Goal: Task Accomplishment & Management: Manage account settings

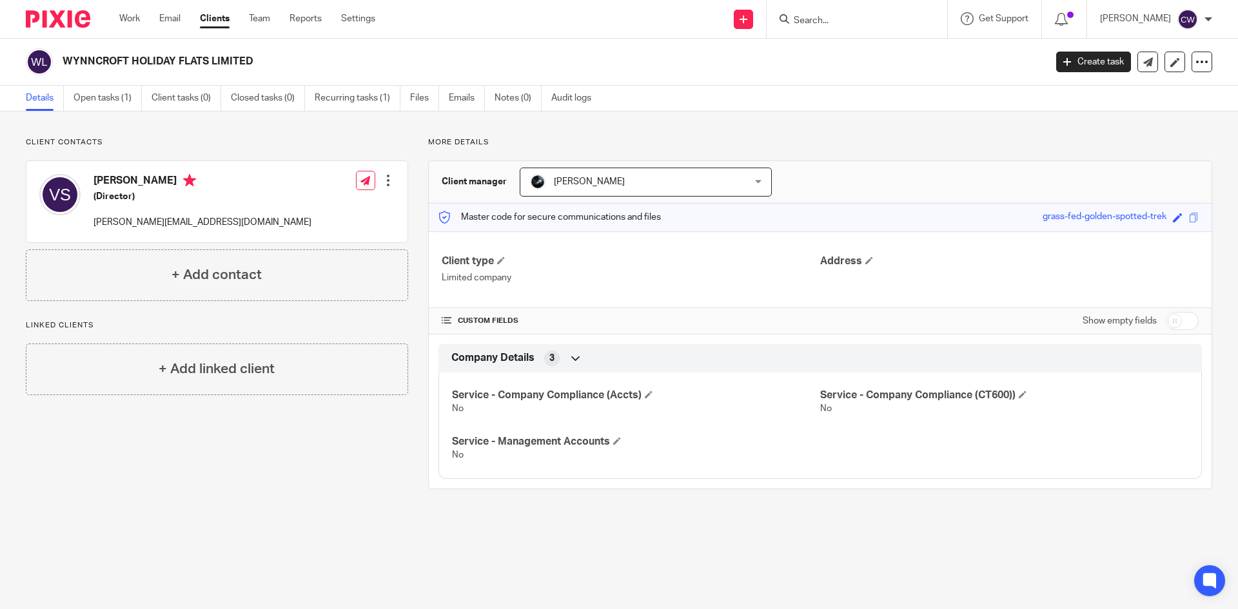
click at [799, 19] on input "Search" at bounding box center [850, 21] width 116 height 12
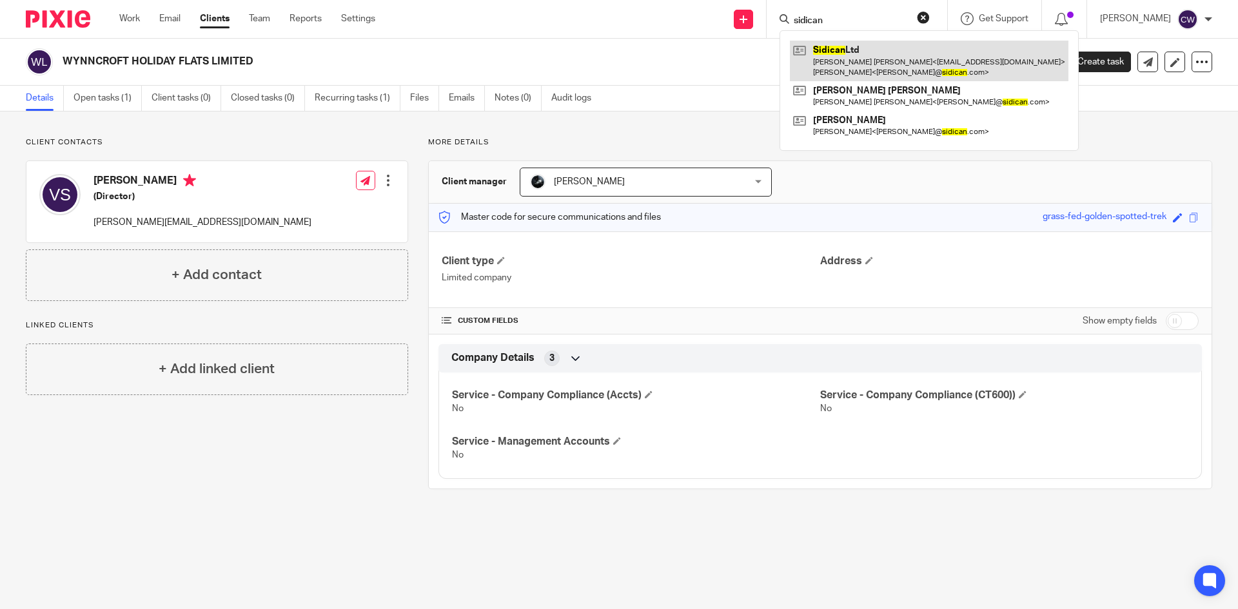
type input "sidican"
click at [869, 65] on link at bounding box center [929, 61] width 278 height 40
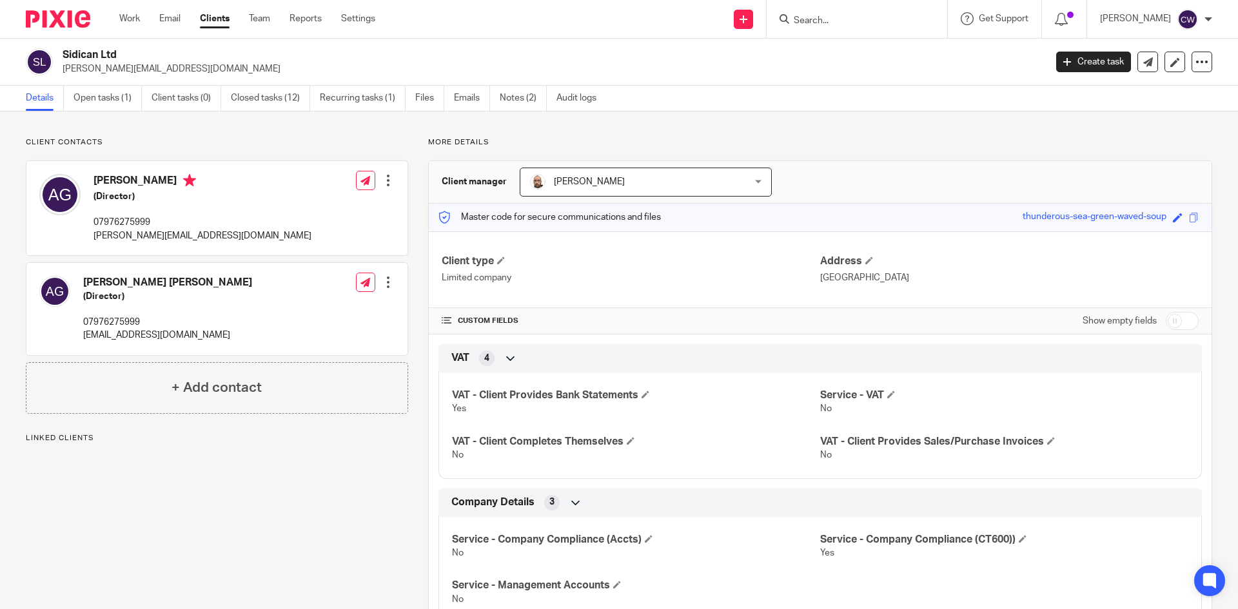
drag, startPoint x: 128, startPoint y: 54, endPoint x: 63, endPoint y: 56, distance: 64.5
click at [58, 53] on div "Sidican Ltd mike@sidican.com" at bounding box center [531, 61] width 1011 height 27
copy h2 "Sidican Ltd"
click at [802, 15] on input "Search" at bounding box center [850, 21] width 116 height 12
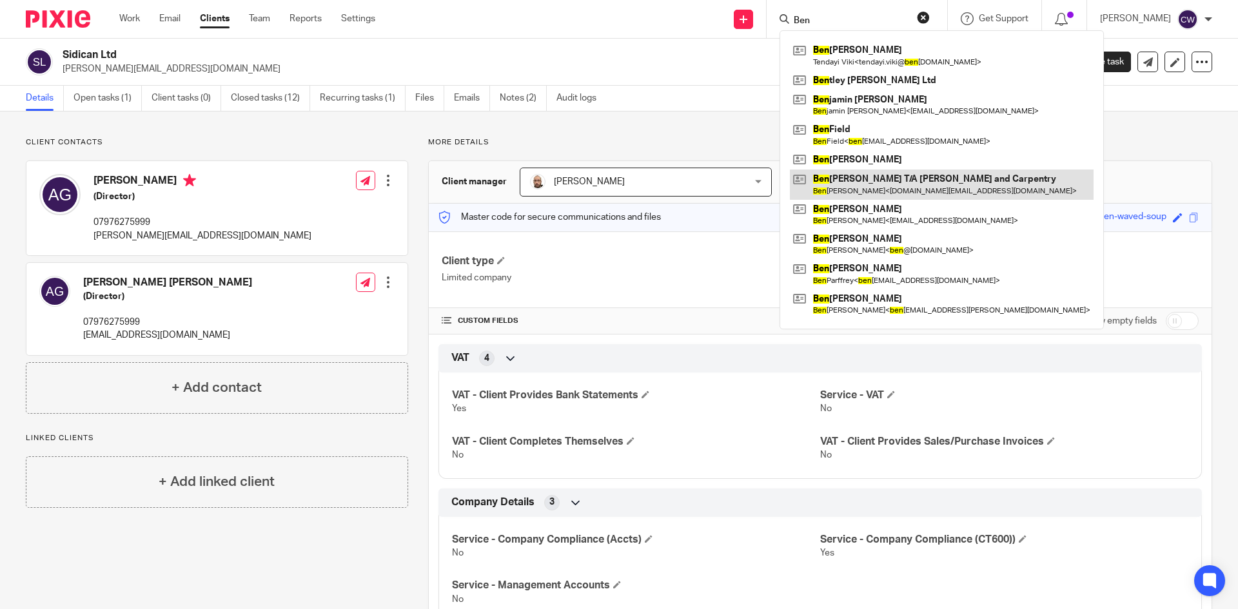
type input "Ben"
click at [888, 191] on link at bounding box center [942, 185] width 304 height 30
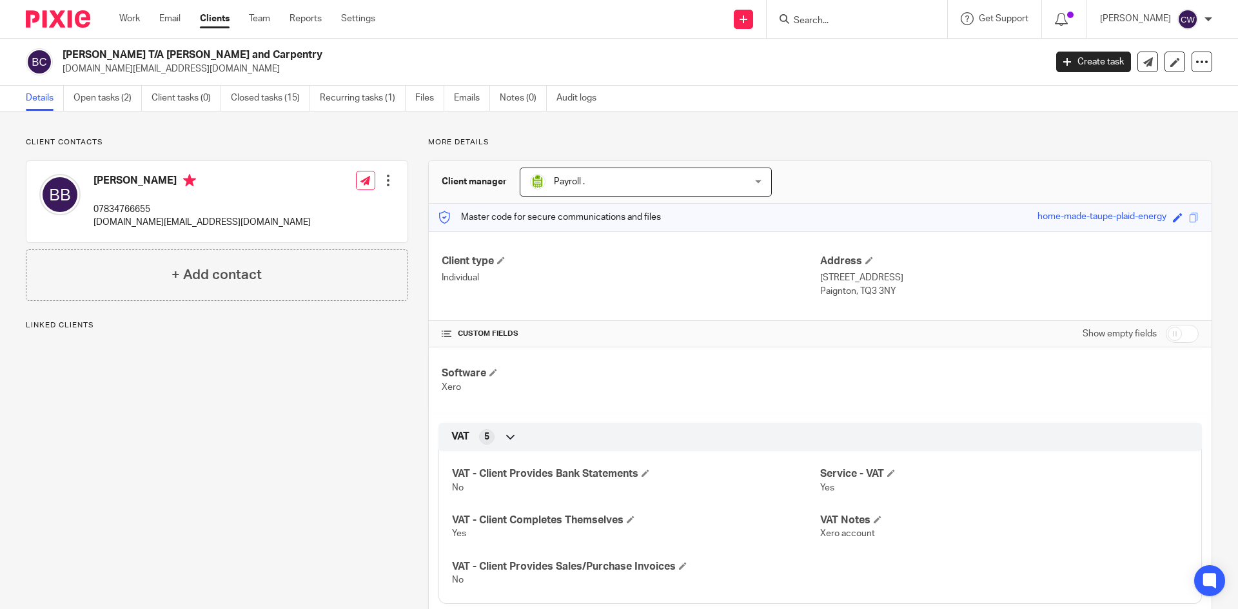
click at [197, 73] on p "bbrimblecombe.bb@gmail.com" at bounding box center [550, 69] width 974 height 13
drag, startPoint x: 191, startPoint y: 72, endPoint x: 57, endPoint y: 72, distance: 133.4
click at [57, 72] on div "Ben Brimblecombe T/A BB Kitchens and Carpentry bbrimblecombe.bb@gmail.com" at bounding box center [531, 61] width 1011 height 27
click at [61, 69] on div "Ben Brimblecombe T/A BB Kitchens and Carpentry bbrimblecombe.bb@gmail.com" at bounding box center [531, 61] width 1011 height 27
drag, startPoint x: 63, startPoint y: 70, endPoint x: 189, endPoint y: 71, distance: 126.3
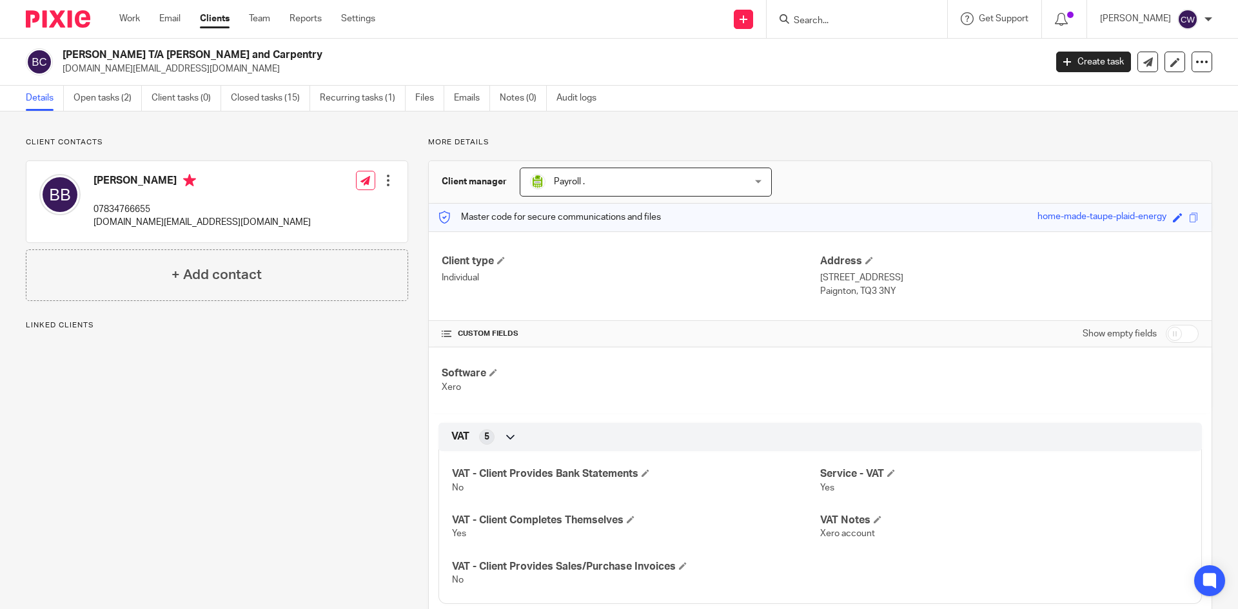
click at [189, 71] on p "bbrimblecombe.bb@gmail.com" at bounding box center [550, 69] width 974 height 13
copy p "bbrimblecombe.bb@gmail.com"
click at [107, 102] on link "Open tasks (2)" at bounding box center [107, 98] width 68 height 25
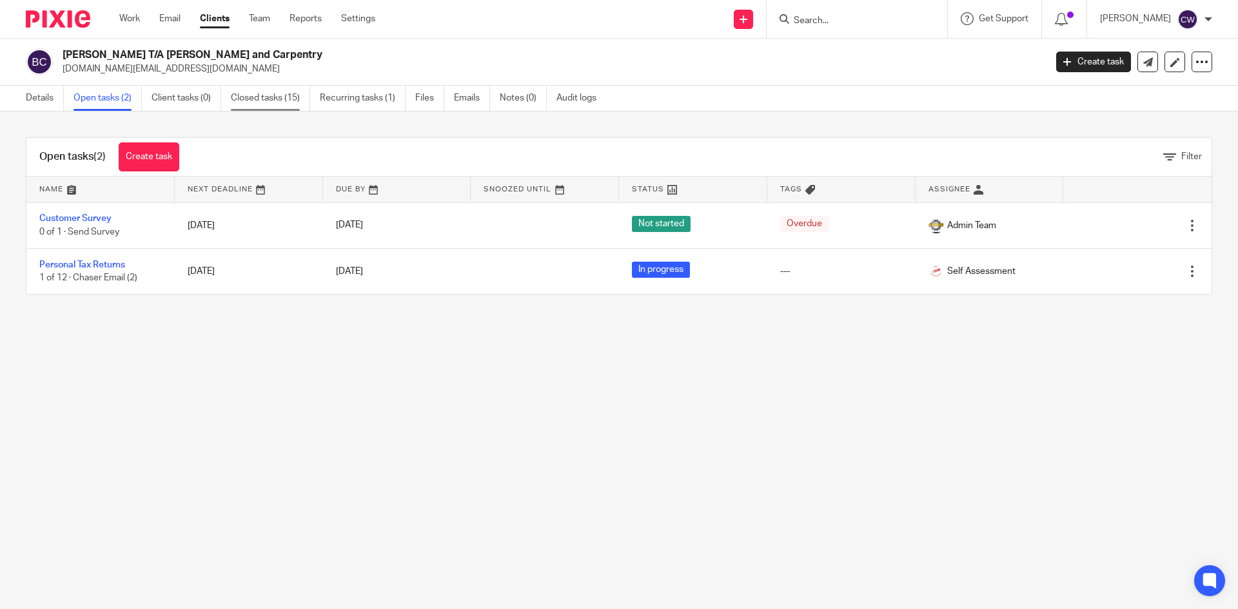
click at [275, 95] on link "Closed tasks (15)" at bounding box center [270, 98] width 79 height 25
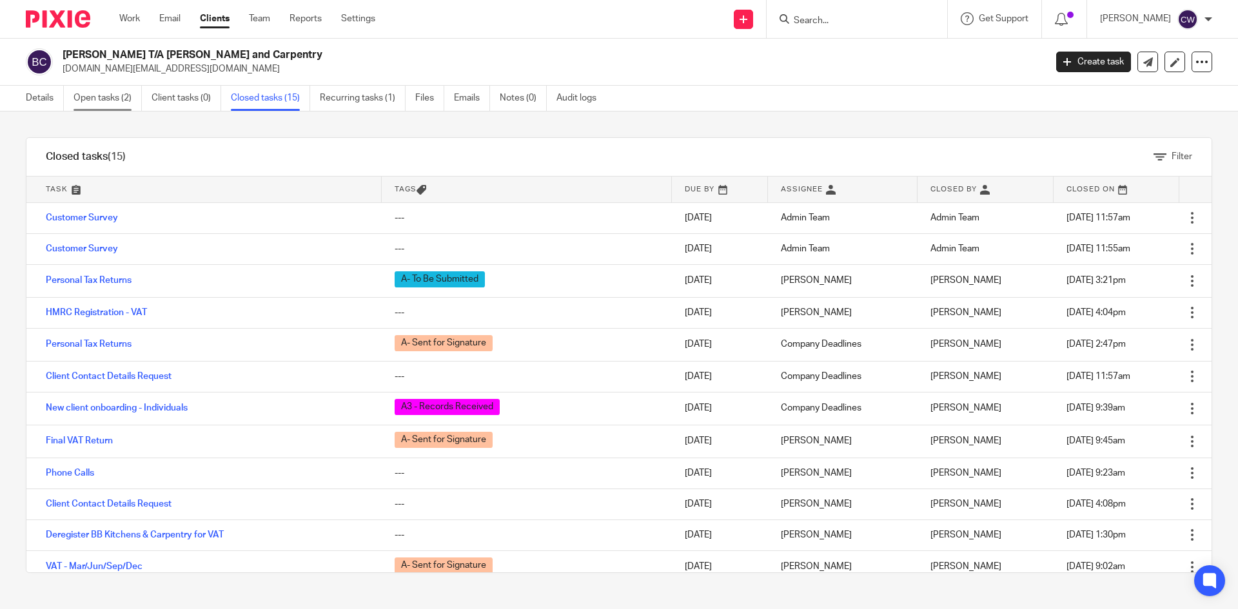
click at [99, 93] on link "Open tasks (2)" at bounding box center [107, 98] width 68 height 25
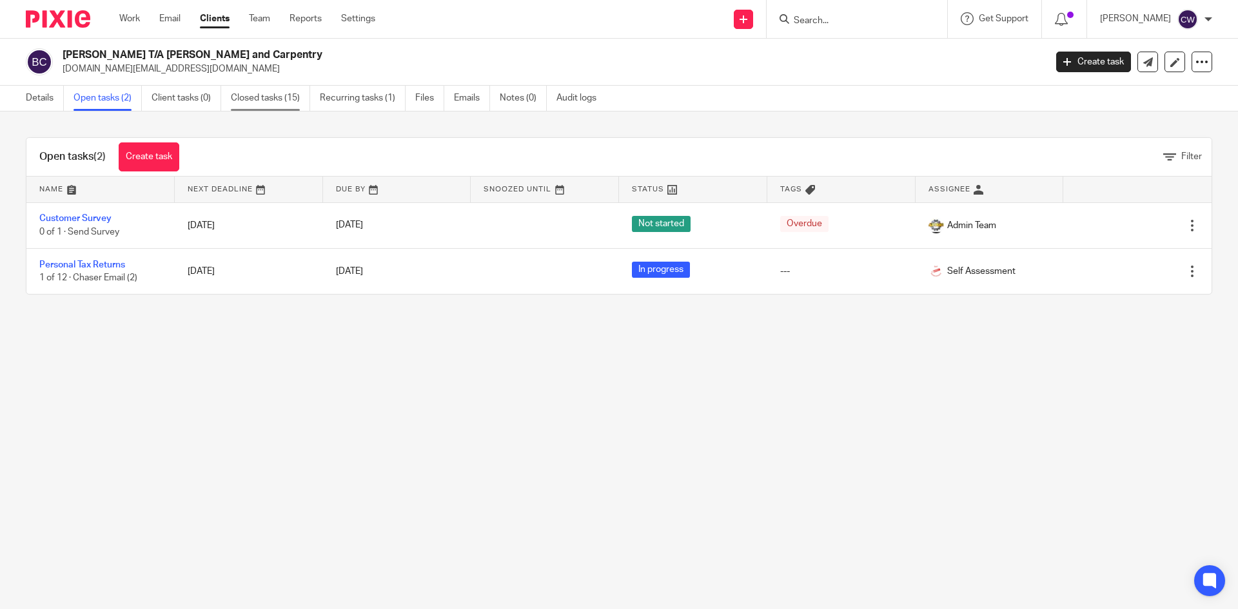
click at [270, 99] on link "Closed tasks (15)" at bounding box center [270, 98] width 79 height 25
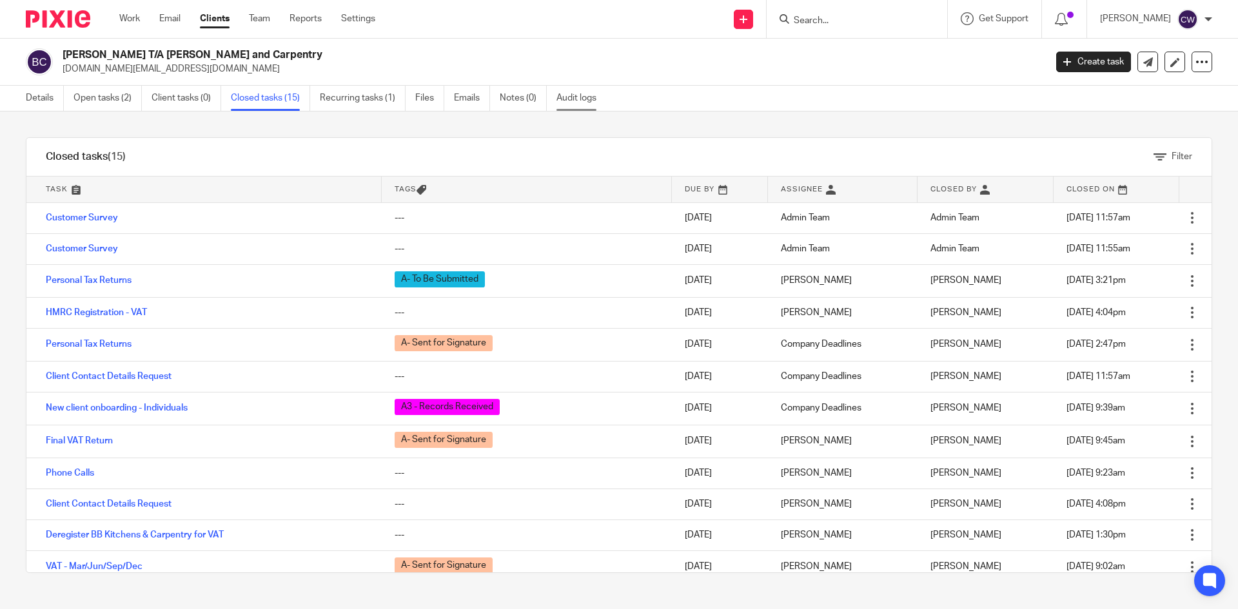
click at [582, 88] on link "Audit logs" at bounding box center [581, 98] width 50 height 25
click at [587, 99] on link "Audit logs" at bounding box center [581, 98] width 50 height 25
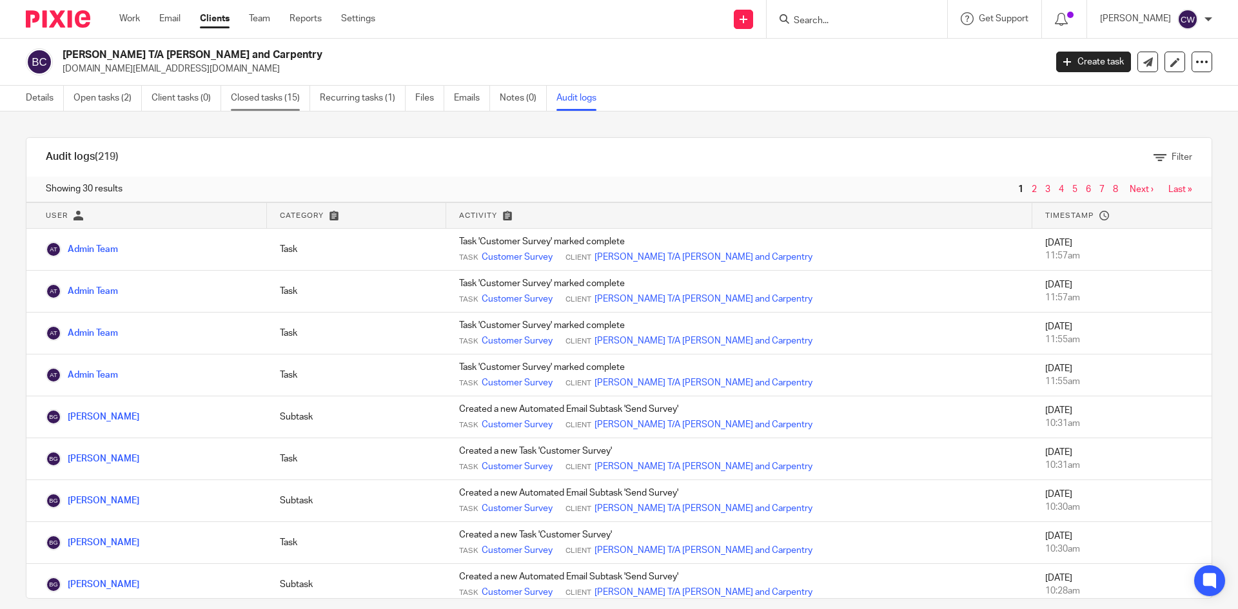
click at [278, 95] on link "Closed tasks (15)" at bounding box center [270, 98] width 79 height 25
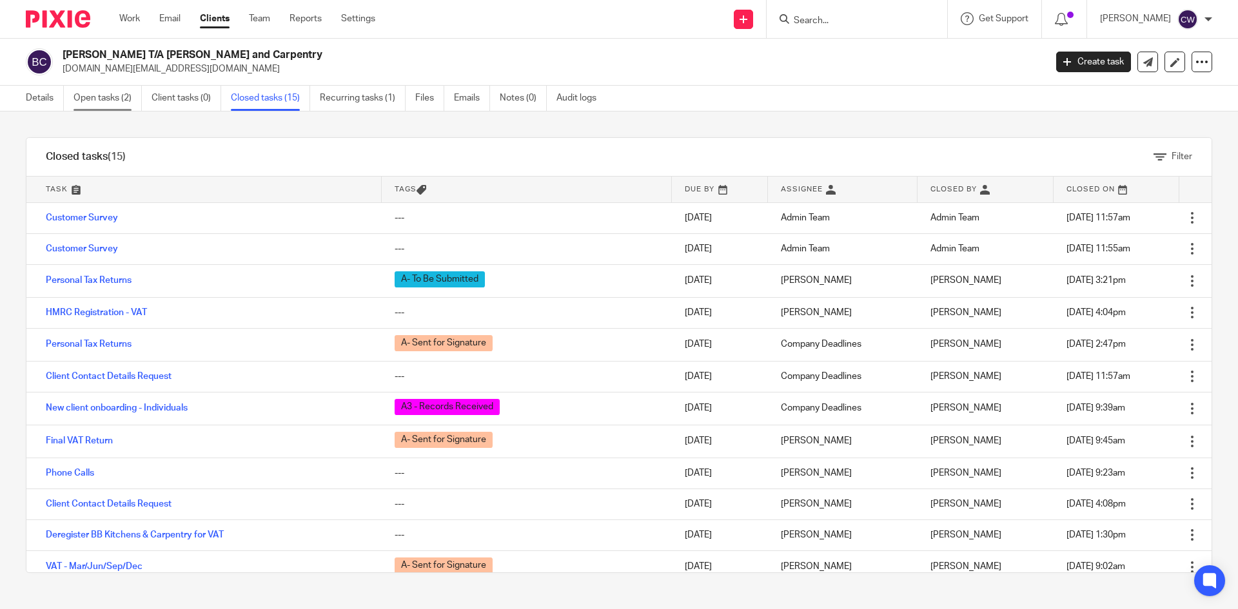
click at [106, 99] on link "Open tasks (2)" at bounding box center [107, 98] width 68 height 25
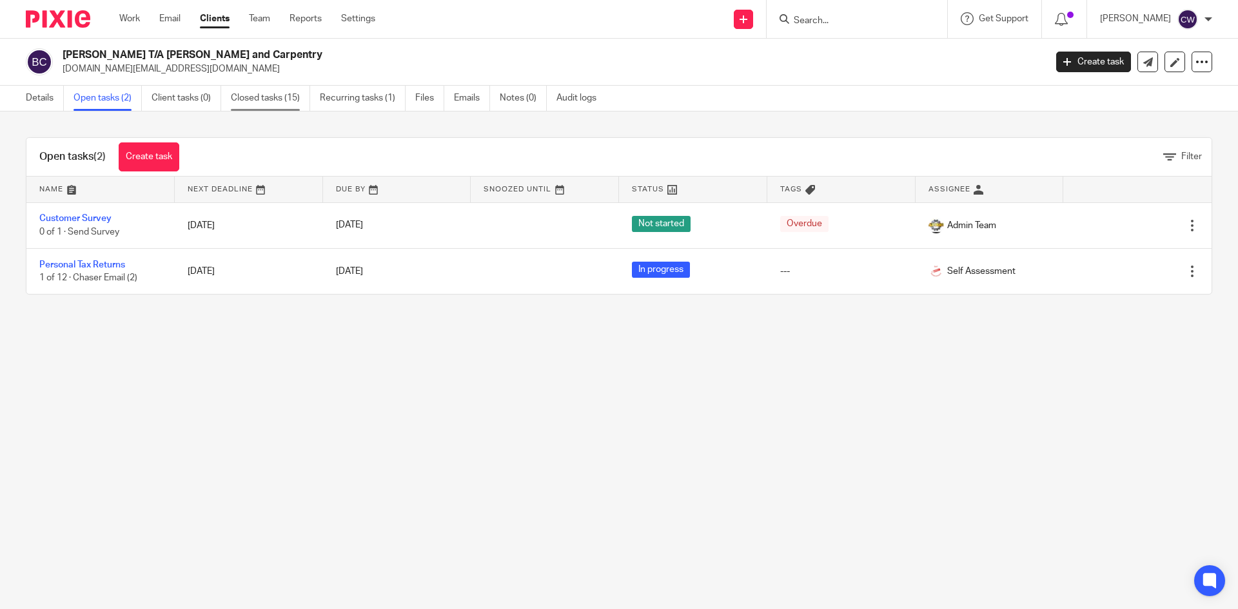
click at [288, 98] on link "Closed tasks (15)" at bounding box center [270, 98] width 79 height 25
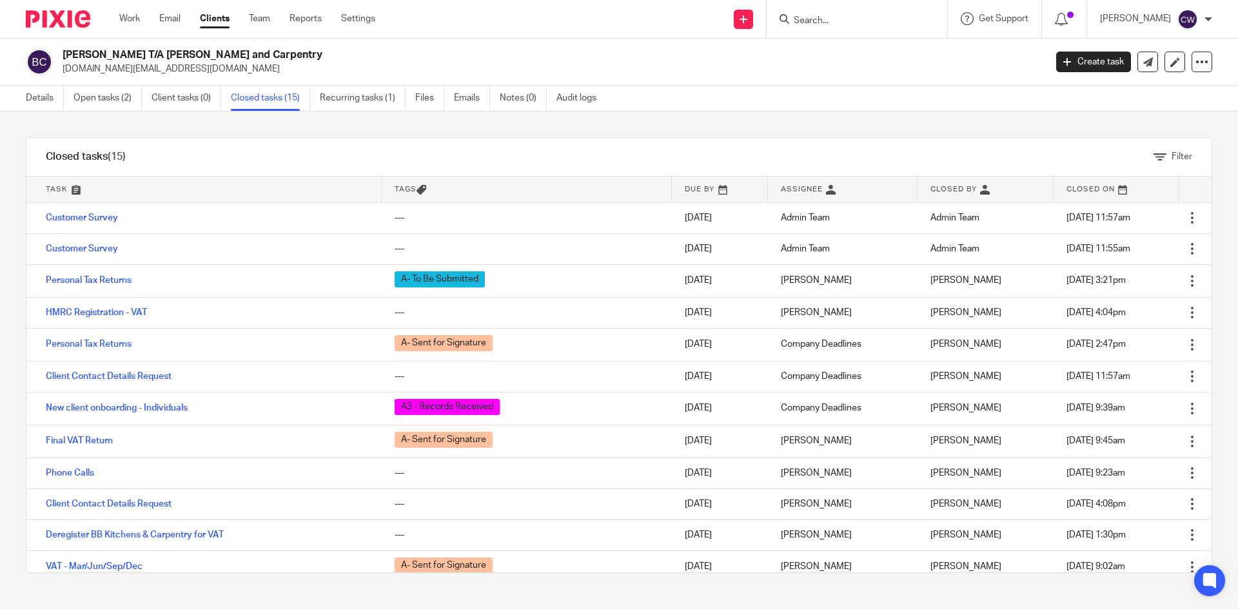
click at [795, 14] on form at bounding box center [860, 19] width 137 height 16
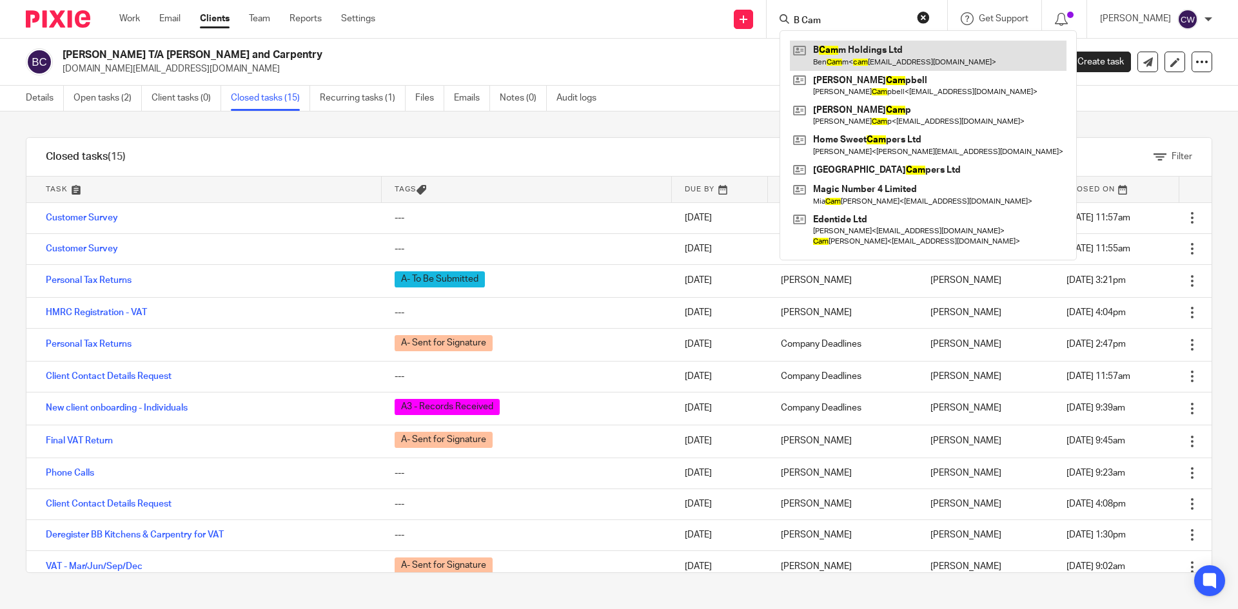
type input "B Cam"
click at [854, 44] on link at bounding box center [928, 56] width 277 height 30
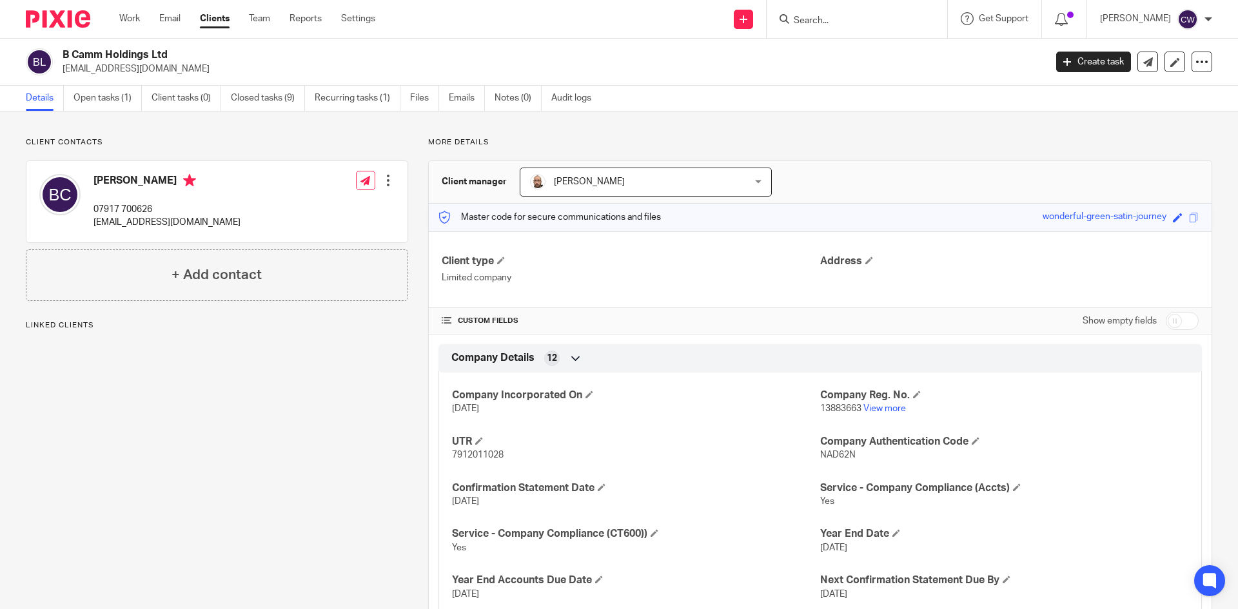
drag, startPoint x: 55, startPoint y: 70, endPoint x: 162, endPoint y: 70, distance: 106.4
click at [162, 70] on div "B Camm Holdings Ltd [EMAIL_ADDRESS][DOMAIN_NAME]" at bounding box center [531, 61] width 1011 height 27
click at [170, 72] on p "cammben@gmail.com" at bounding box center [550, 69] width 974 height 13
drag, startPoint x: 164, startPoint y: 67, endPoint x: 59, endPoint y: 76, distance: 104.8
click at [59, 76] on div "B Camm Holdings Ltd cammben@gmail.com Create task Update from Companies House E…" at bounding box center [619, 62] width 1238 height 47
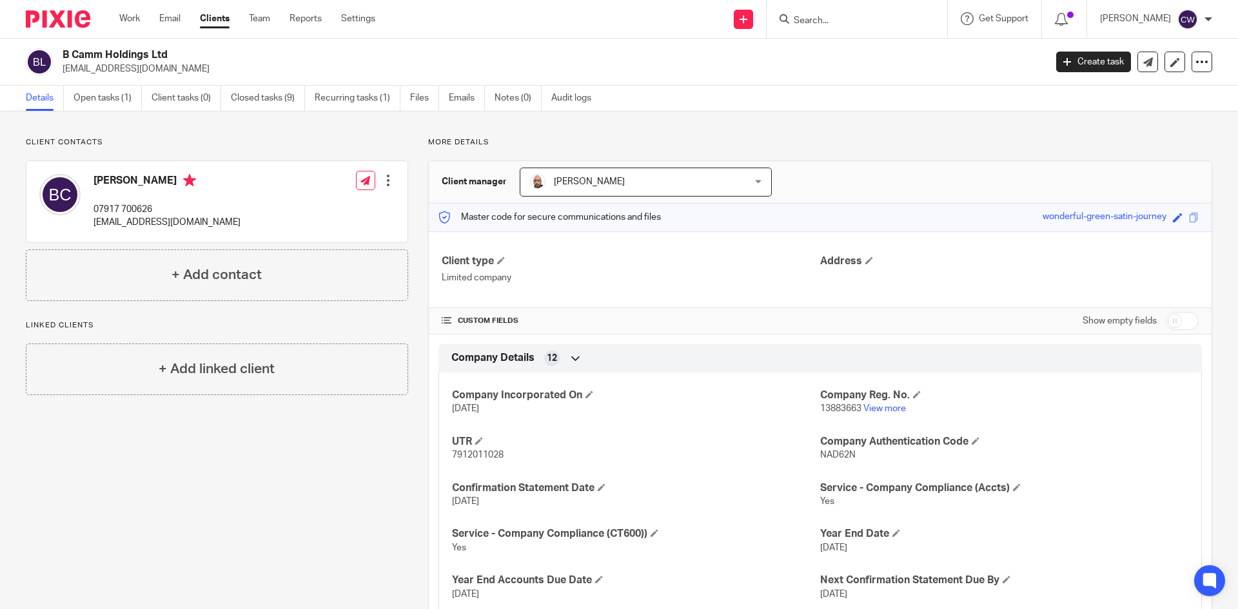
copy p "cammben@gmail.com"
click at [278, 93] on link "Closed tasks (9)" at bounding box center [268, 98] width 74 height 25
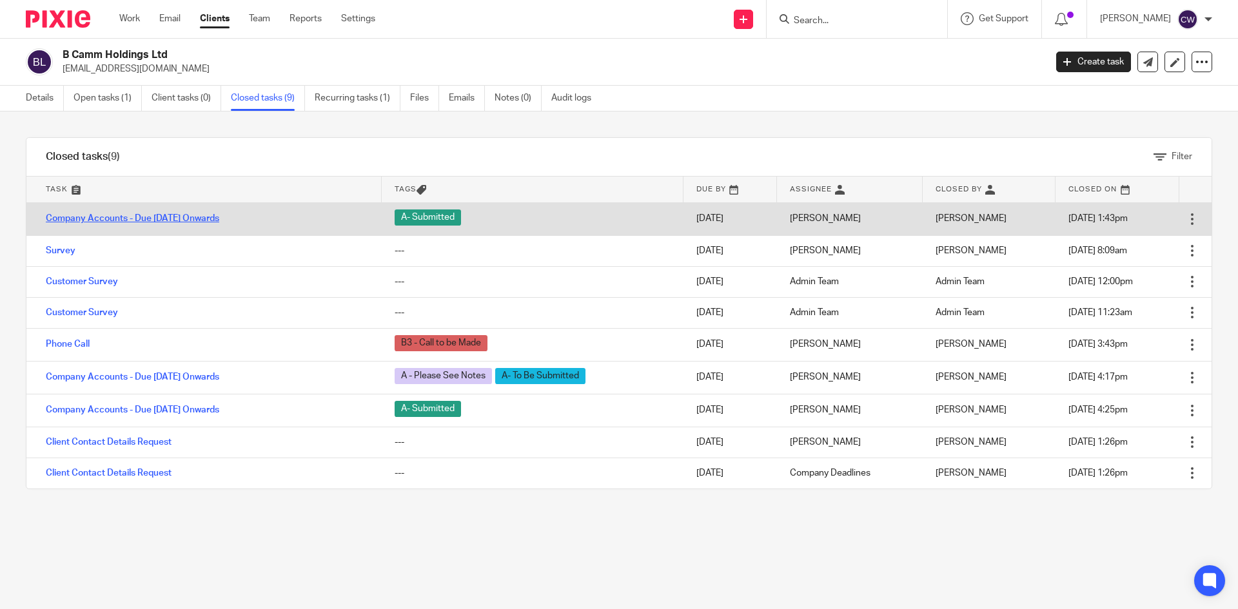
click at [173, 215] on link "Company Accounts - Due [DATE] Onwards" at bounding box center [132, 218] width 173 height 9
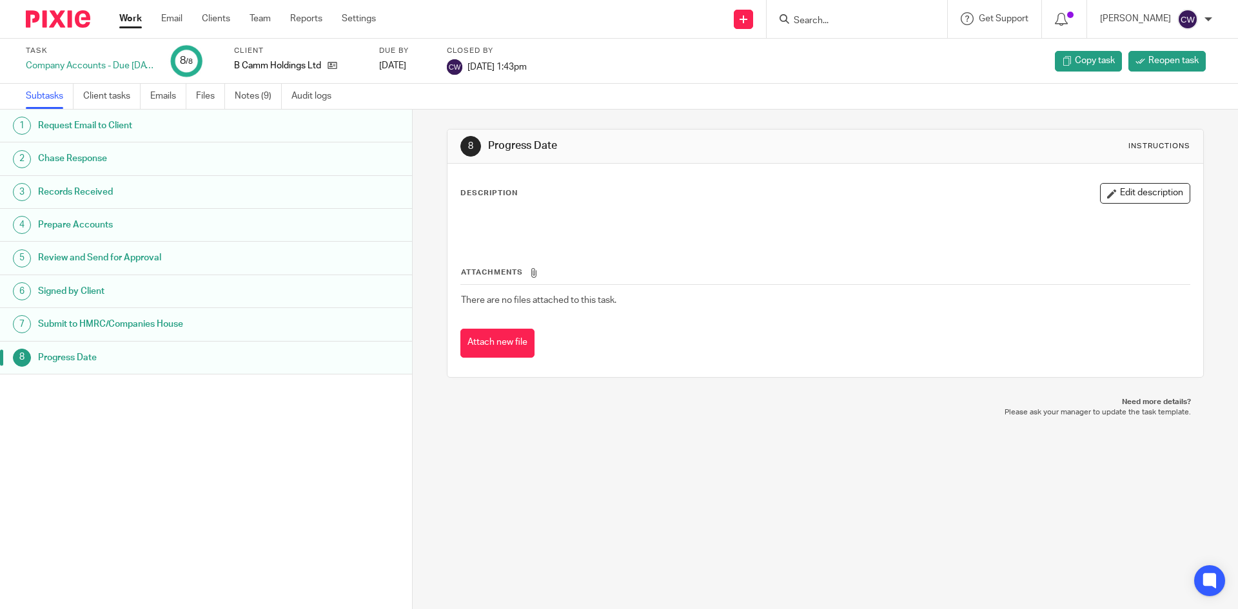
click at [196, 364] on h1 "Progress Date" at bounding box center [158, 357] width 241 height 19
click at [1148, 62] on span "Reopen task" at bounding box center [1173, 60] width 50 height 13
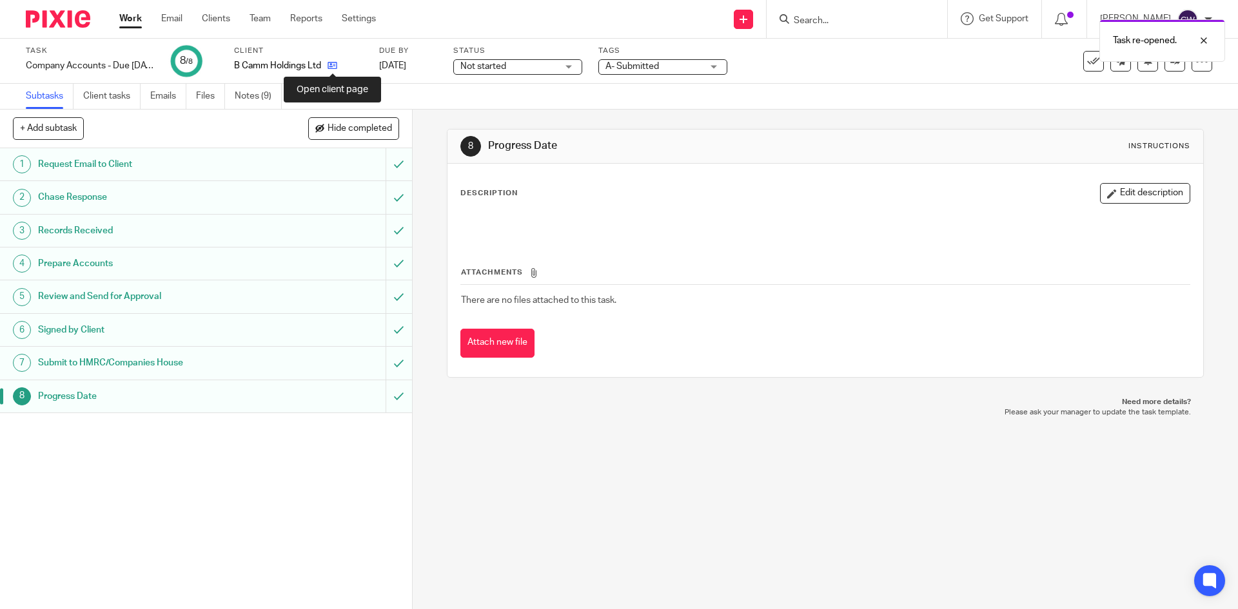
click at [333, 64] on icon at bounding box center [332, 66] width 10 height 10
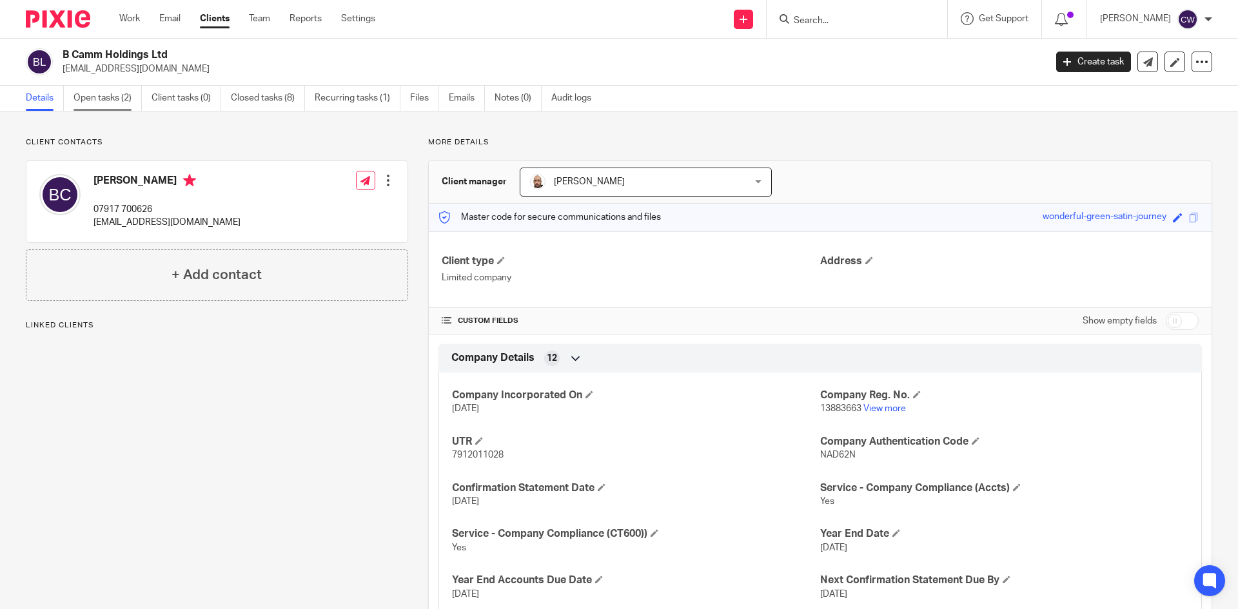
click at [93, 96] on link "Open tasks (2)" at bounding box center [107, 98] width 68 height 25
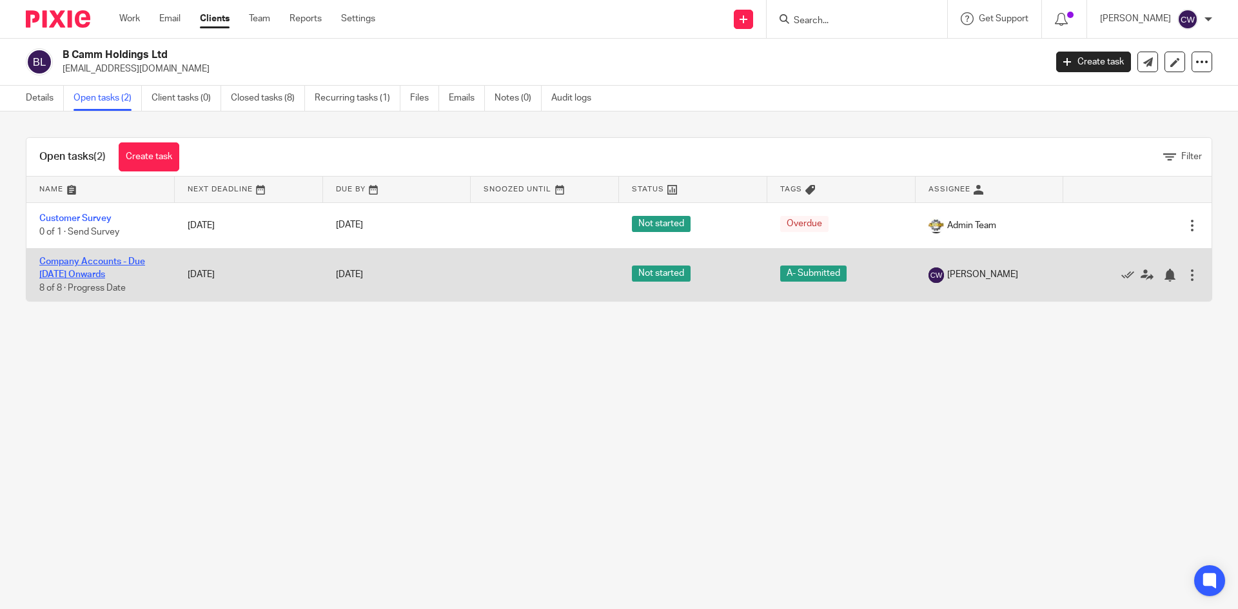
click at [111, 257] on link "Company Accounts - Due [DATE] Onwards" at bounding box center [92, 268] width 106 height 22
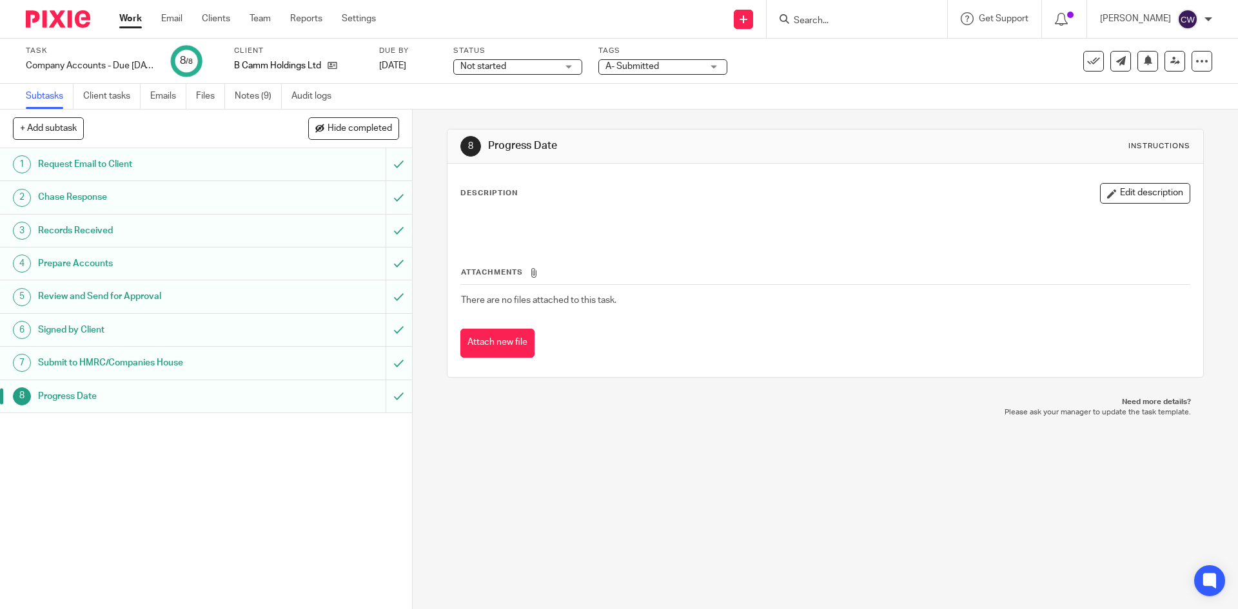
click at [641, 67] on span "A- Submitted" at bounding box center [631, 66] width 53 height 9
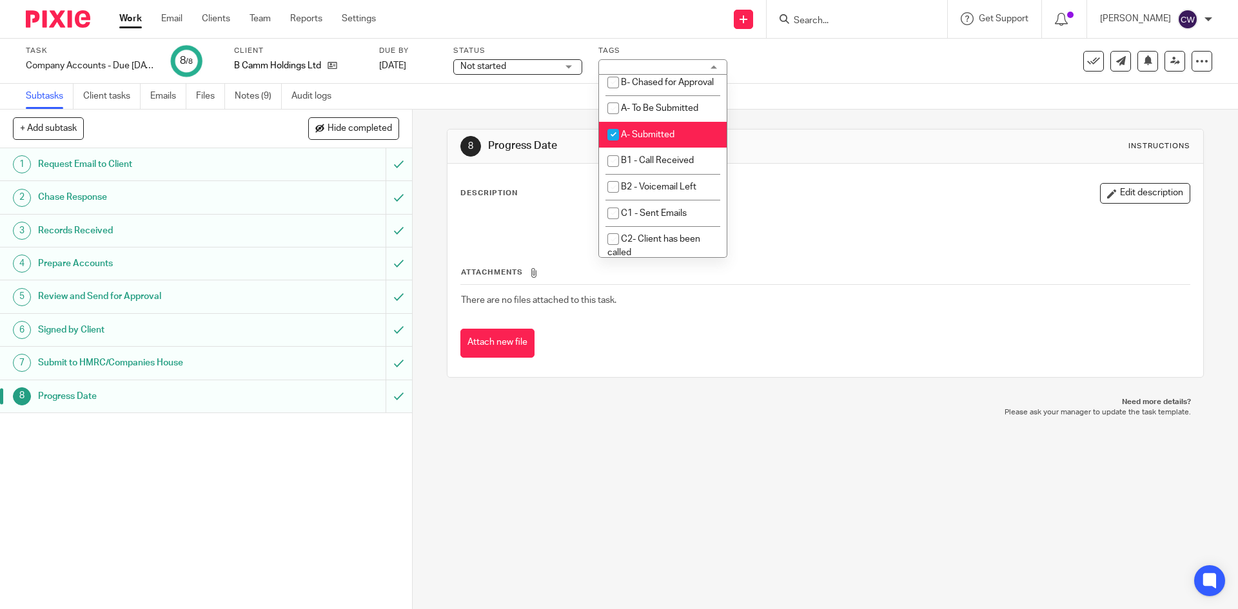
scroll to position [838, 0]
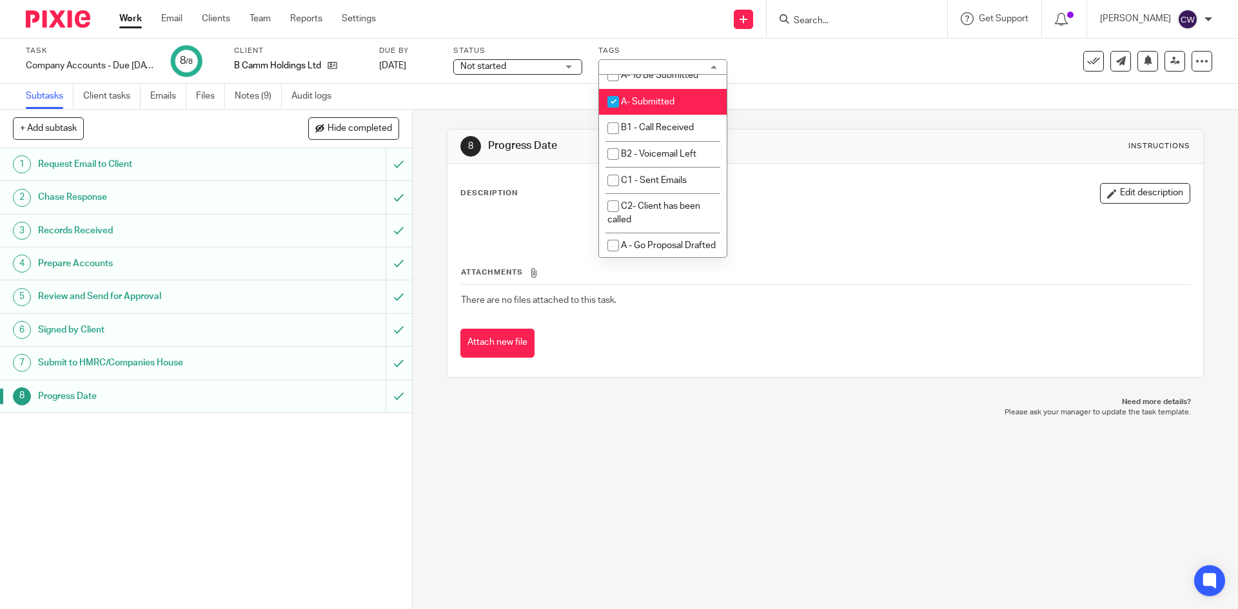
click at [651, 115] on li "A- Submitted" at bounding box center [663, 102] width 128 height 26
checkbox input "false"
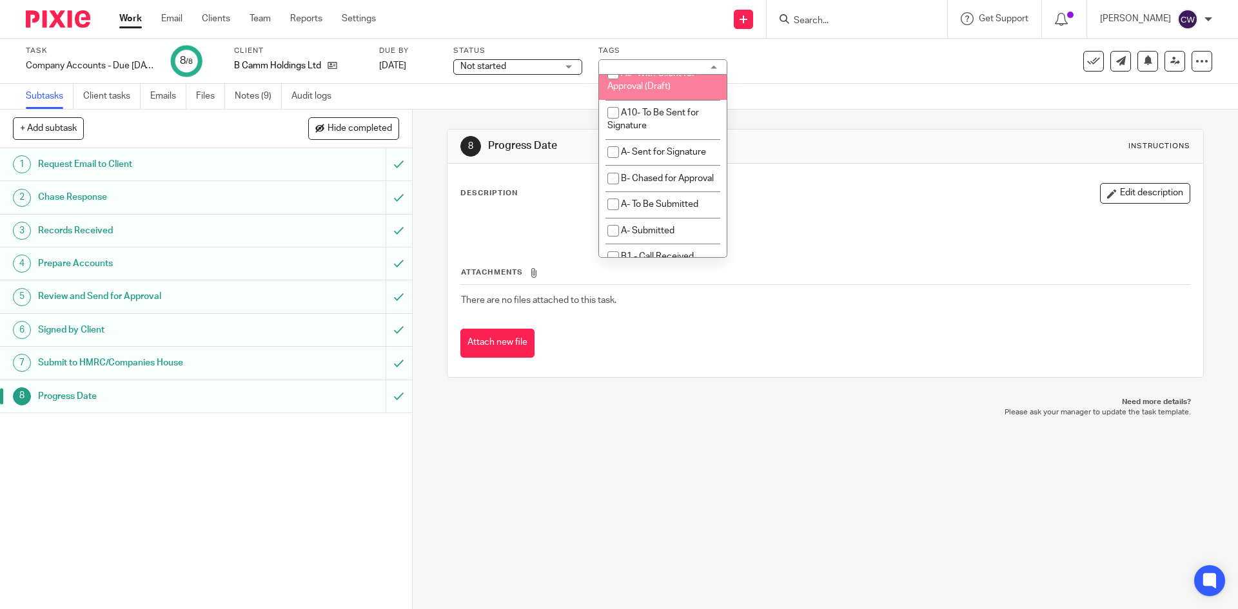
scroll to position [580, 0]
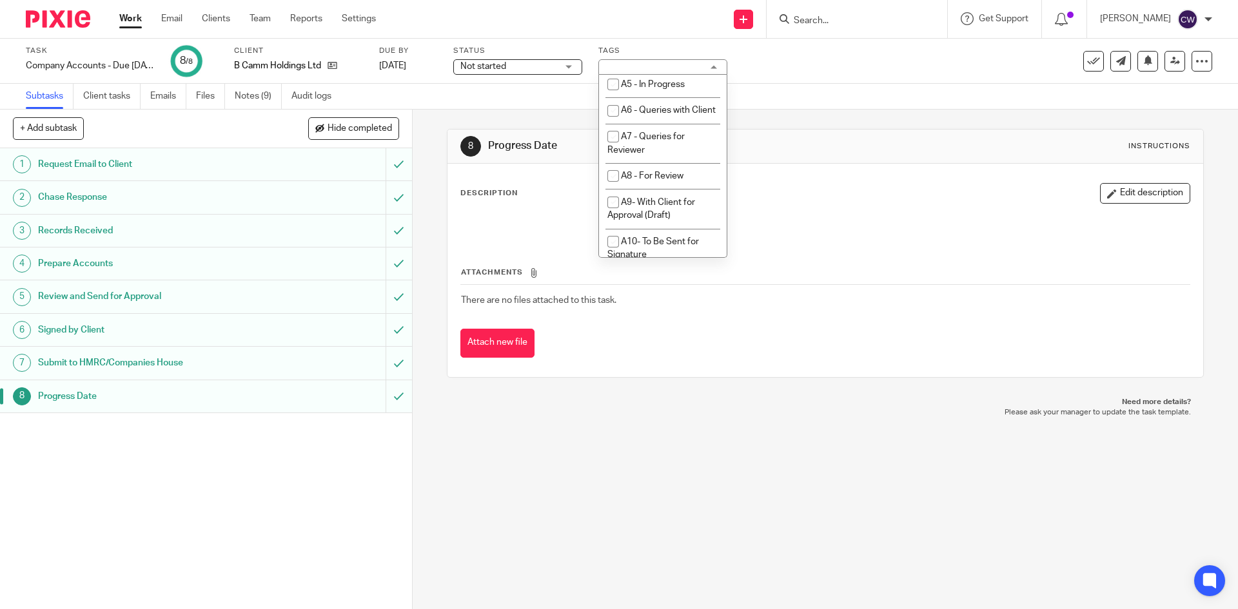
click at [643, 63] on span "A4- Awaiting Additional Records" at bounding box center [660, 52] width 106 height 23
checkbox input "true"
click at [634, 563] on div "8 Progress Date Instructions Description Edit description Attachments There are…" at bounding box center [825, 360] width 825 height 500
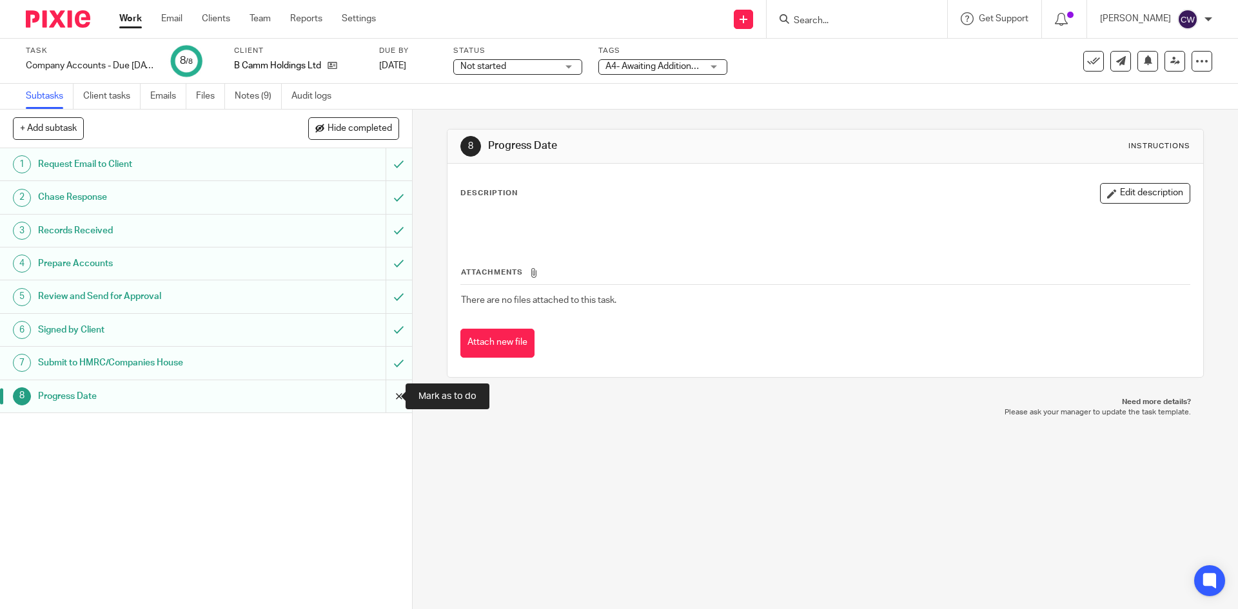
click at [393, 398] on input "submit" at bounding box center [206, 396] width 412 height 32
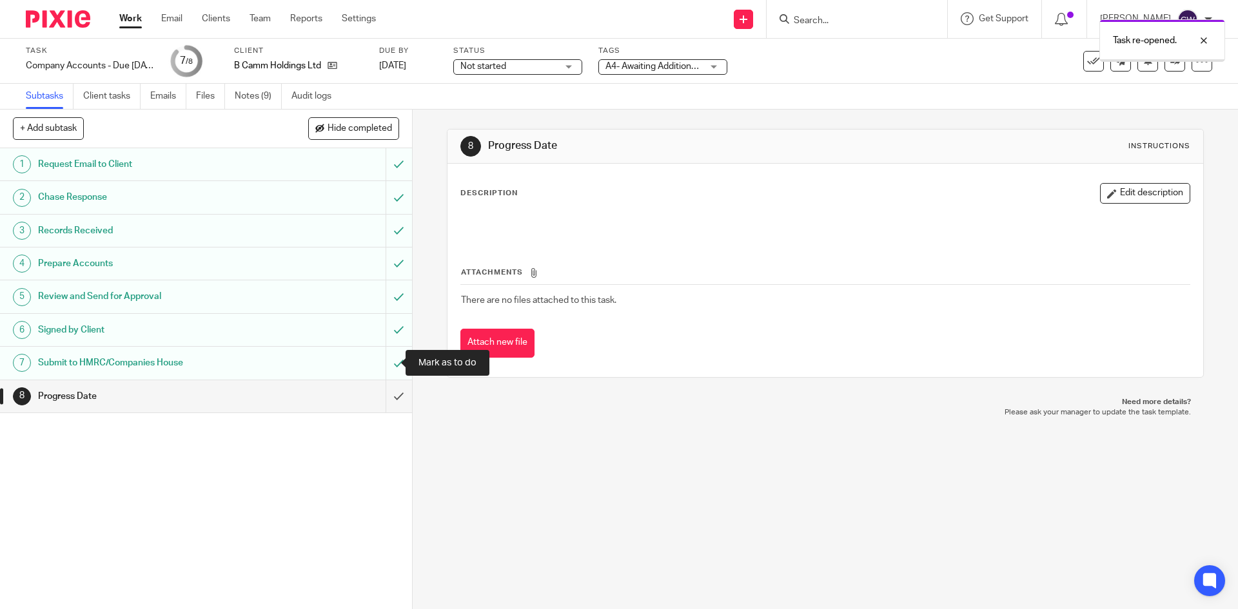
click at [388, 362] on input "submit" at bounding box center [206, 363] width 412 height 32
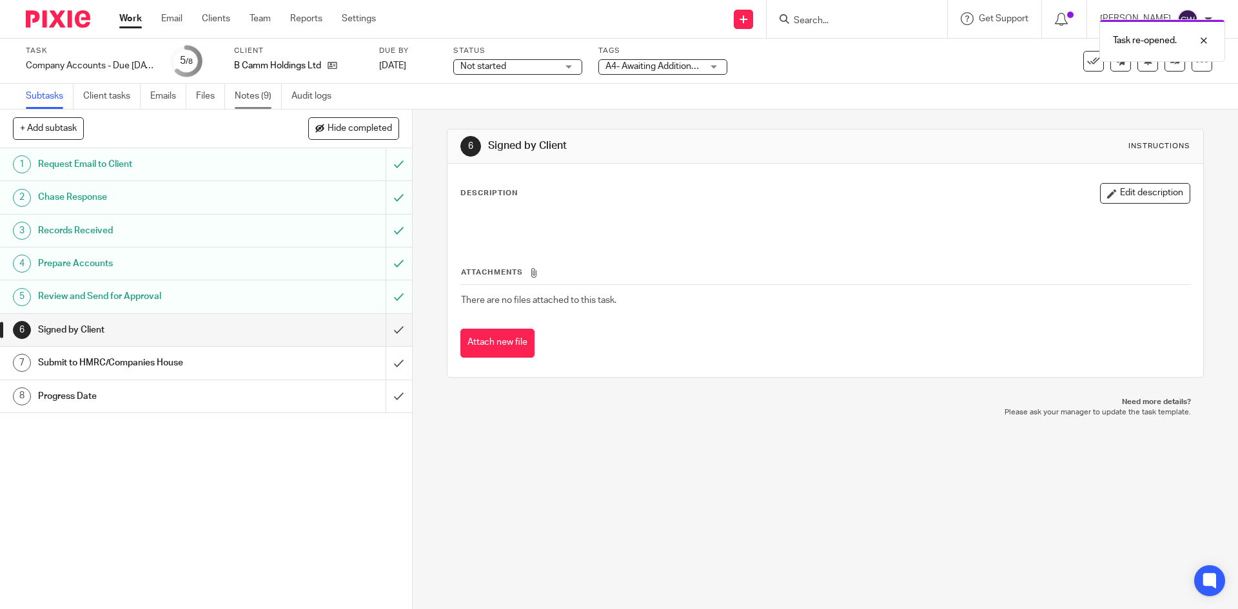
click at [247, 91] on link "Notes (9)" at bounding box center [258, 96] width 47 height 25
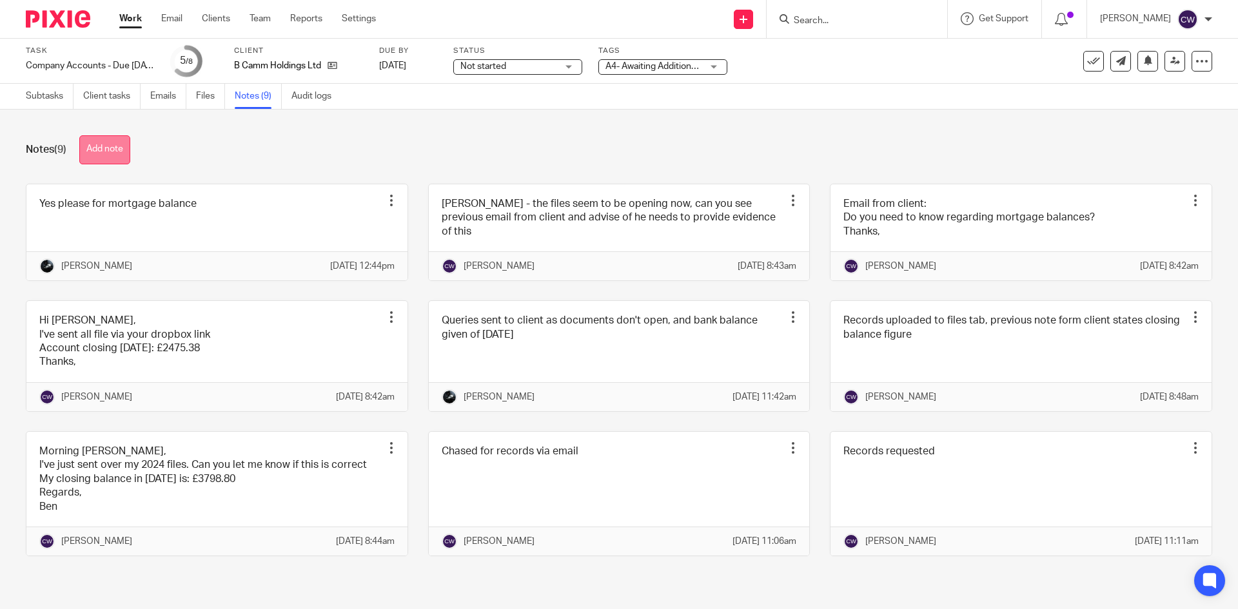
click at [99, 156] on button "Add note" at bounding box center [104, 149] width 51 height 29
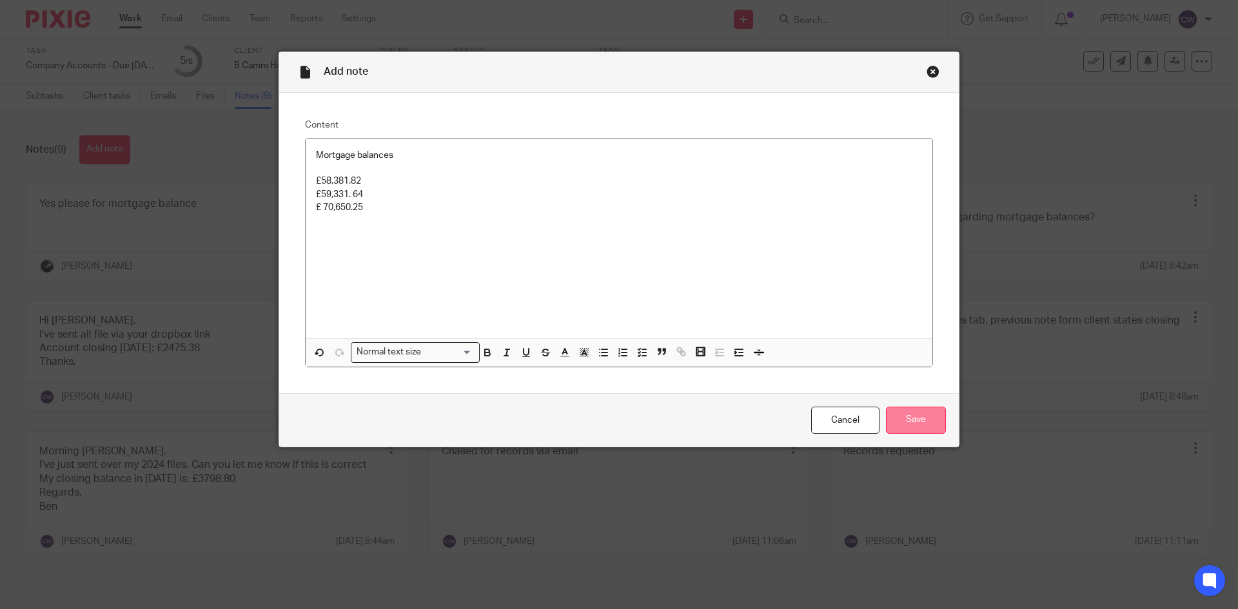
click at [912, 416] on input "Save" at bounding box center [916, 421] width 60 height 28
